Goal: Information Seeking & Learning: Learn about a topic

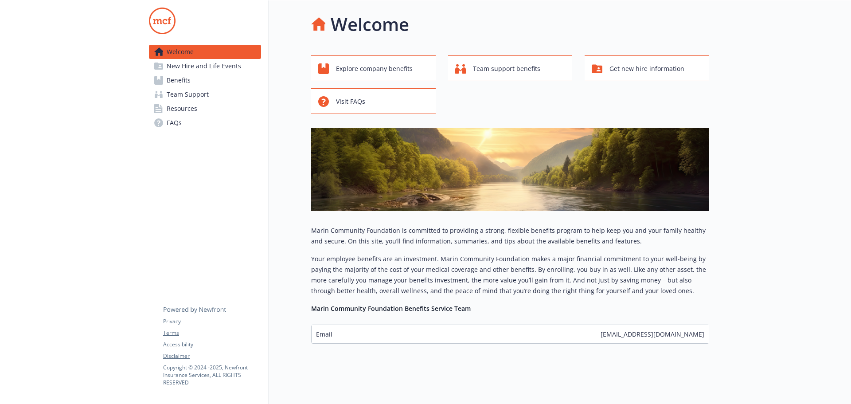
click at [189, 81] on span "Benefits" at bounding box center [179, 80] width 24 height 14
